Goal: Book appointment/travel/reservation

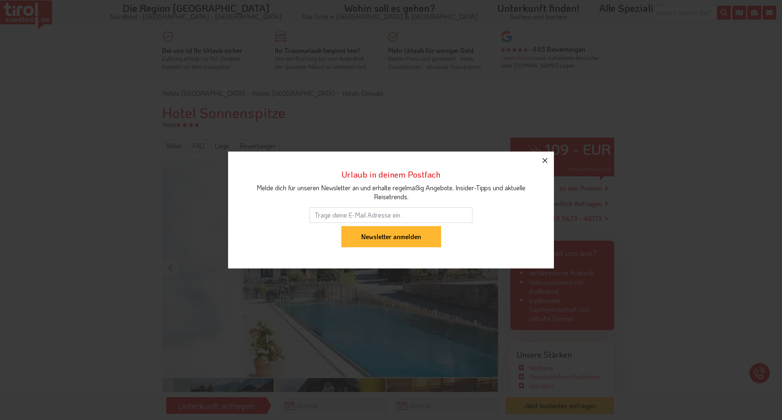
click at [548, 158] on icon "button" at bounding box center [545, 161] width 10 height 10
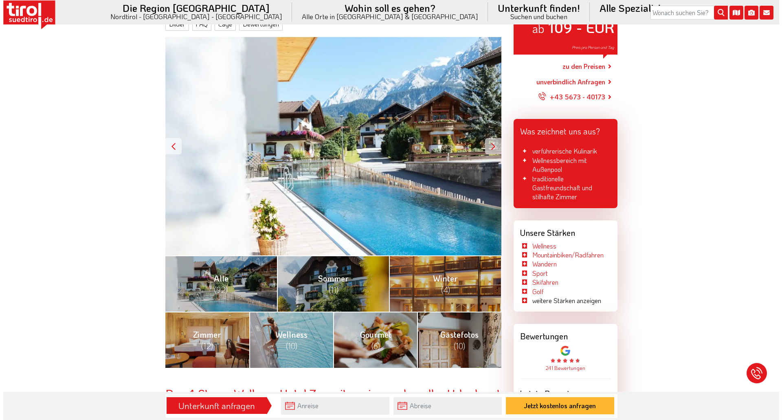
scroll to position [122, 0]
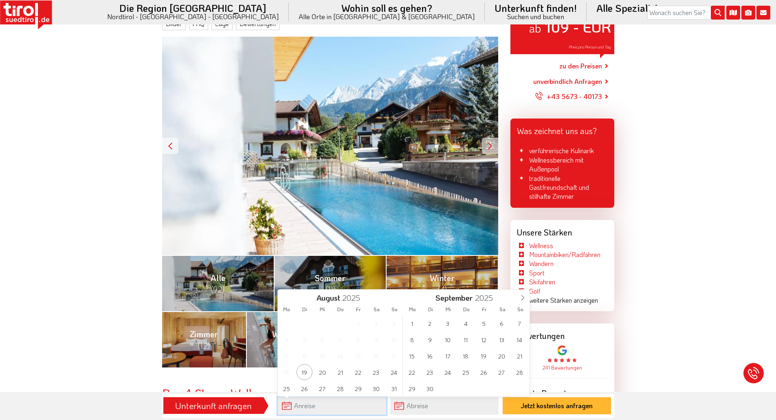
click at [339, 402] on input "text" at bounding box center [332, 406] width 108 height 18
click at [523, 294] on span at bounding box center [523, 297] width 14 height 14
click at [466, 326] on span "2" at bounding box center [466, 323] width 16 height 16
click at [378, 345] on span "11" at bounding box center [376, 340] width 16 height 16
type input "02-10-2025"
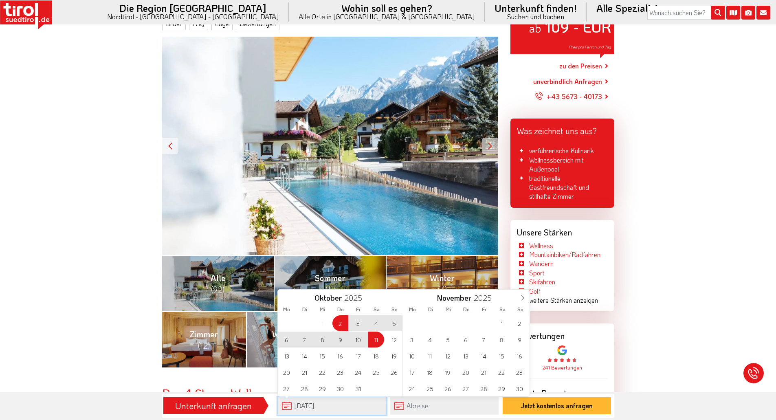
type input "11-10-2025"
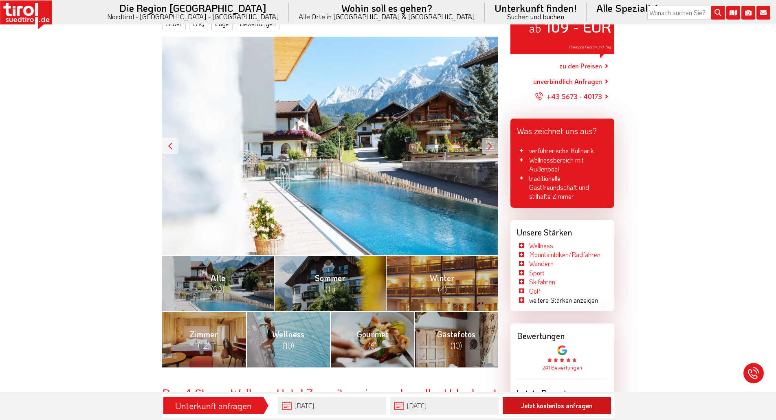
click at [563, 403] on button "Jetzt kostenlos anfragen" at bounding box center [557, 405] width 108 height 17
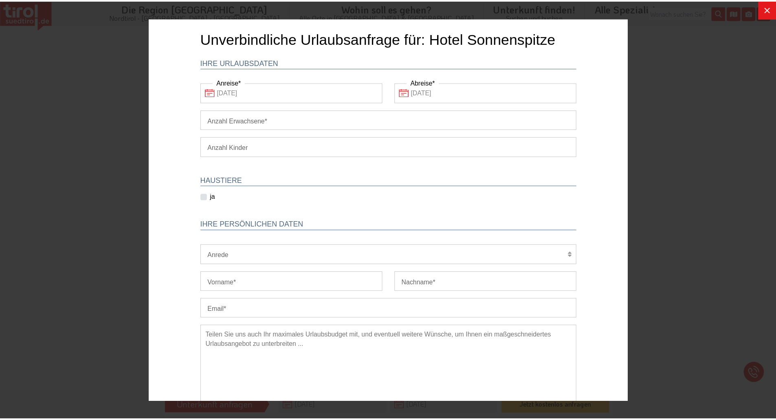
scroll to position [0, 0]
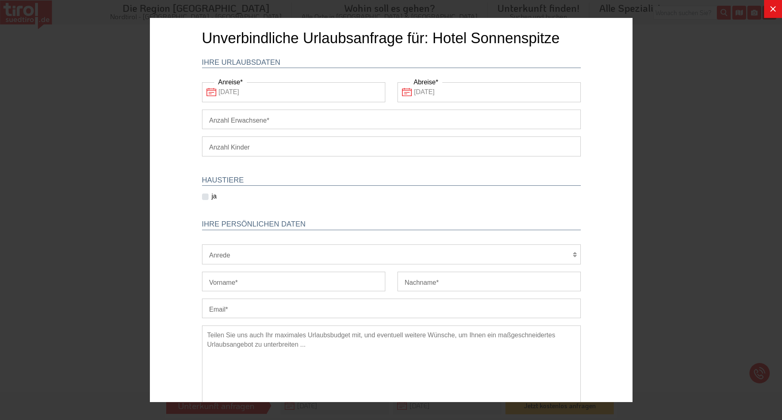
click at [776, 9] on icon at bounding box center [773, 9] width 10 height 10
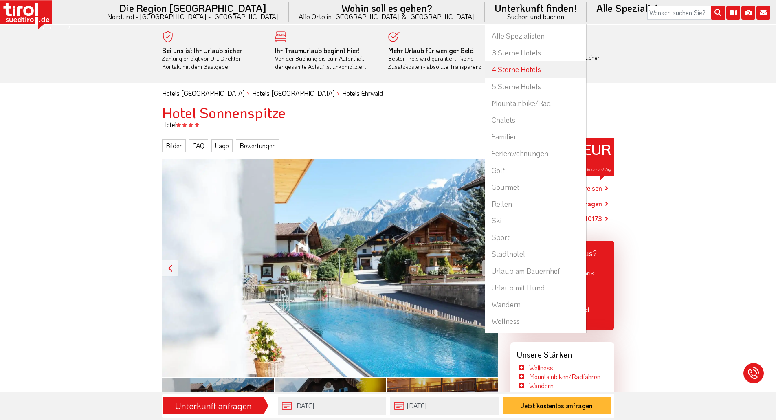
click at [485, 72] on link "4 Sterne Hotels" at bounding box center [535, 69] width 101 height 17
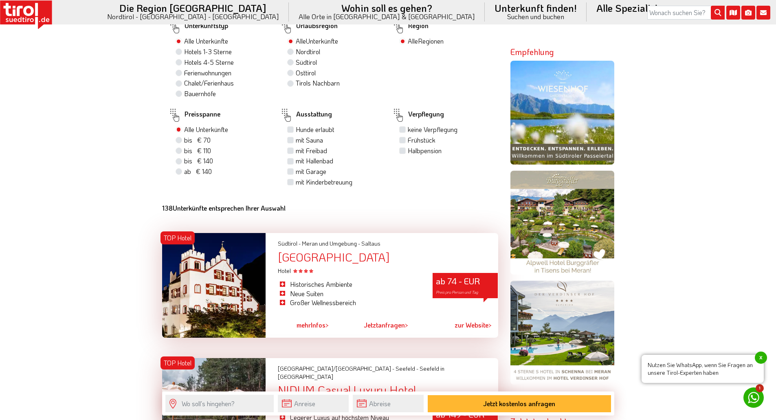
scroll to position [693, 0]
